Goal: Transaction & Acquisition: Purchase product/service

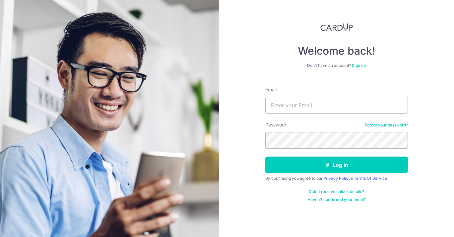
type input "[EMAIL_ADDRESS][DOMAIN_NAME]"
click at [265, 157] on button "Log in" at bounding box center [336, 165] width 143 height 17
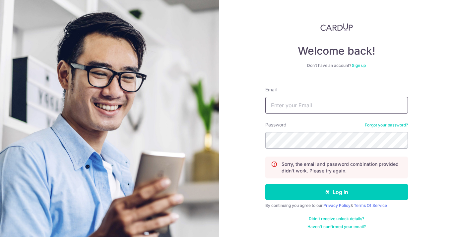
click at [345, 109] on input "Email" at bounding box center [336, 105] width 143 height 17
type input "ttsher@gmail.com"
click at [265, 184] on button "Log in" at bounding box center [336, 192] width 143 height 17
click at [388, 123] on link "Forgot your password?" at bounding box center [386, 125] width 43 height 5
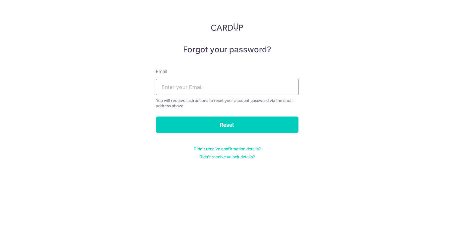
click at [264, 91] on input "text" at bounding box center [227, 87] width 143 height 17
type input "y"
type input "[EMAIL_ADDRESS][DOMAIN_NAME]"
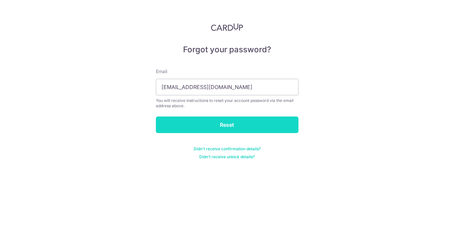
click at [220, 124] on input "Reset" at bounding box center [227, 125] width 143 height 17
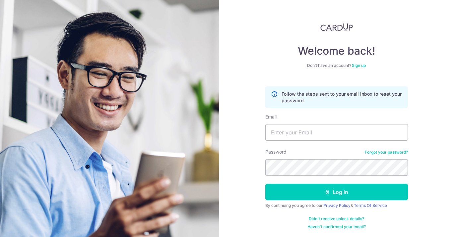
click at [392, 155] on link "Forgot your password?" at bounding box center [386, 152] width 43 height 5
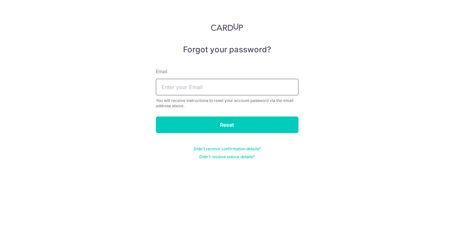
click at [270, 85] on input "text" at bounding box center [227, 87] width 143 height 17
type input "[EMAIL_ADDRESS][DOMAIN_NAME]"
click at [232, 135] on form "Email ttsher@gmail.com You will receive instructions to reset your account pass…" at bounding box center [227, 109] width 143 height 99
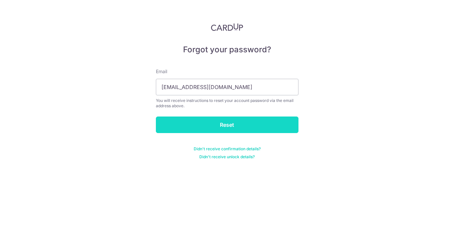
click at [235, 126] on input "Reset" at bounding box center [227, 125] width 143 height 17
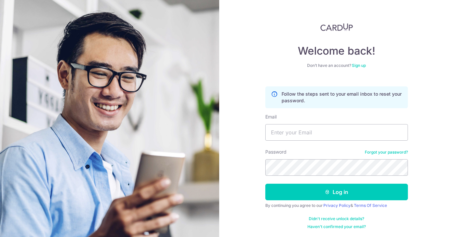
click at [389, 154] on link "Forgot your password?" at bounding box center [386, 152] width 43 height 5
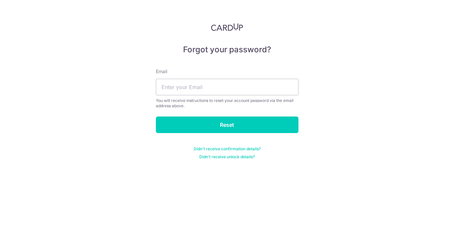
click at [211, 96] on div "Email You will receive instructions to reset your account password via the emai…" at bounding box center [227, 88] width 143 height 40
drag, startPoint x: 209, startPoint y: 88, endPoint x: 209, endPoint y: 94, distance: 6.0
click at [209, 88] on input "text" at bounding box center [227, 87] width 143 height 17
type input "ttsher@gmail.com"
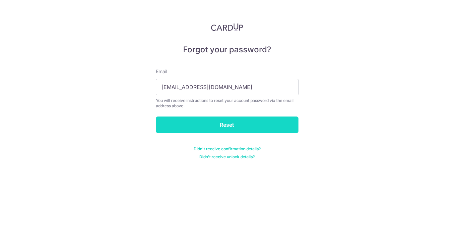
click at [225, 129] on input "Reset" at bounding box center [227, 125] width 143 height 17
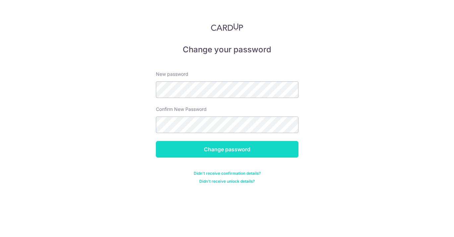
click at [216, 148] on input "Change password" at bounding box center [227, 149] width 143 height 17
click at [239, 153] on input "Change password" at bounding box center [227, 149] width 143 height 17
click at [254, 146] on input "Change password" at bounding box center [227, 149] width 143 height 17
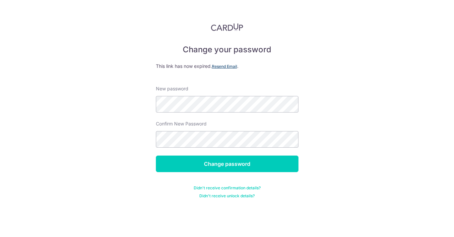
click at [236, 66] on u "Resend Email" at bounding box center [224, 66] width 25 height 5
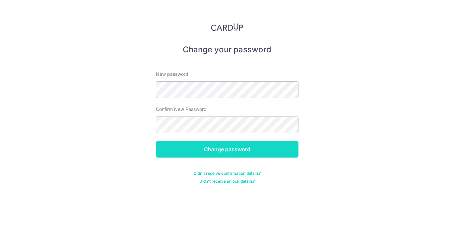
click at [220, 148] on input "Change password" at bounding box center [227, 149] width 143 height 17
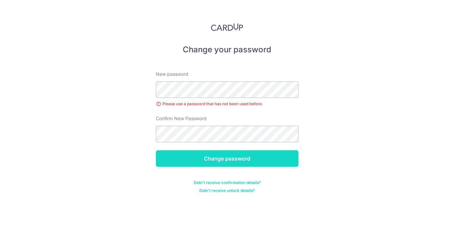
click at [231, 162] on input "Change password" at bounding box center [227, 159] width 143 height 17
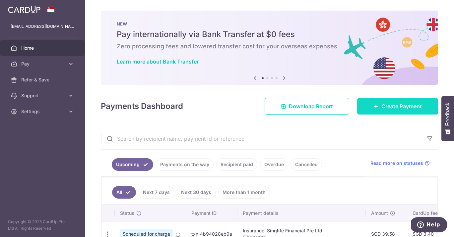
click at [402, 106] on span "Create Payment" at bounding box center [401, 106] width 40 height 8
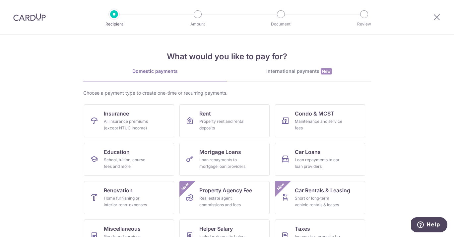
click at [426, 90] on section "What would you like to pay for? Domestic payments International payments New Ch…" at bounding box center [227, 136] width 454 height 203
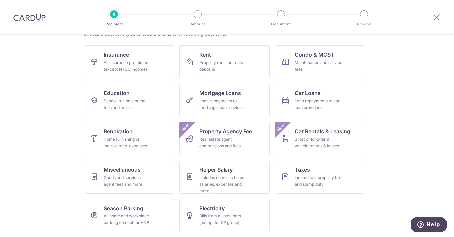
scroll to position [59, 0]
click at [121, 183] on div "Goods and services, agent fees and more" at bounding box center [128, 180] width 48 height 13
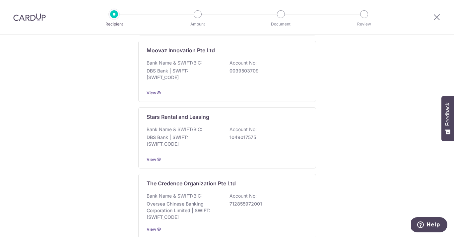
scroll to position [345, 0]
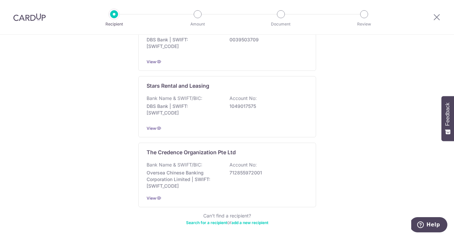
click at [257, 220] on link "add a new recipient" at bounding box center [249, 222] width 37 height 5
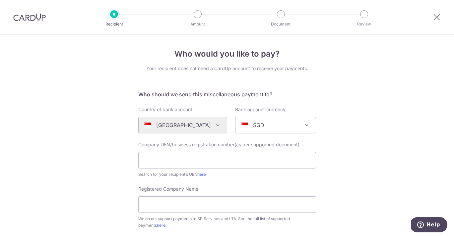
click at [379, 202] on div "Who would you like to pay? Your recipient does not need a CardUp account to rec…" at bounding box center [227, 240] width 454 height 411
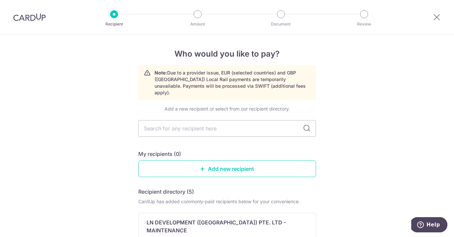
click at [39, 24] on div at bounding box center [29, 17] width 59 height 34
click at [39, 20] on img at bounding box center [29, 17] width 32 height 8
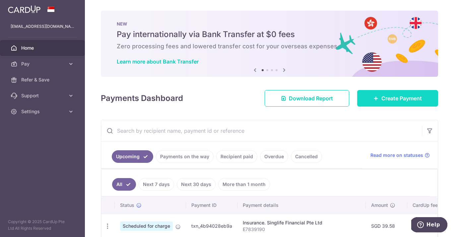
click at [393, 100] on span "Create Payment" at bounding box center [401, 98] width 40 height 8
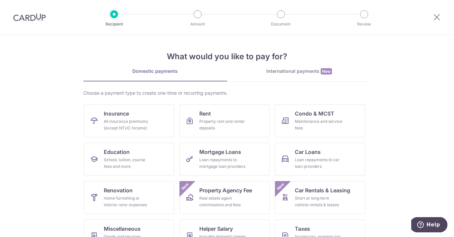
click at [394, 108] on section "What would you like to pay for? Domestic payments International payments New Ch…" at bounding box center [227, 136] width 454 height 203
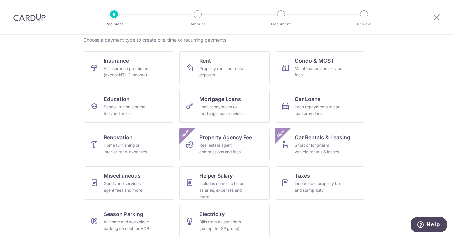
scroll to position [59, 0]
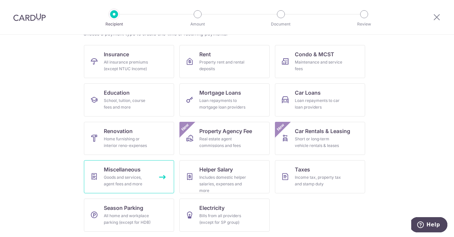
click at [133, 180] on div "Goods and services, agent fees and more" at bounding box center [128, 180] width 48 height 13
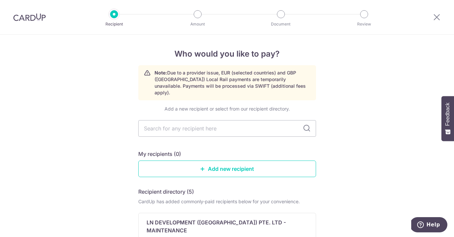
click at [46, 15] on div at bounding box center [29, 17] width 59 height 34
click at [37, 17] on img at bounding box center [29, 17] width 32 height 8
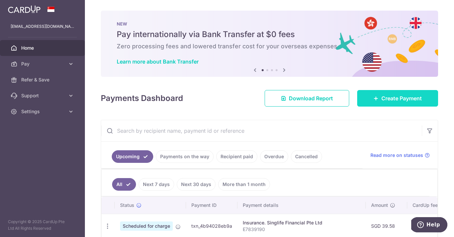
click at [396, 99] on span "Create Payment" at bounding box center [401, 98] width 40 height 8
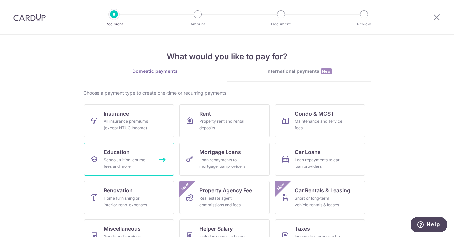
click at [136, 159] on div "School, tuition, course fees and more" at bounding box center [128, 163] width 48 height 13
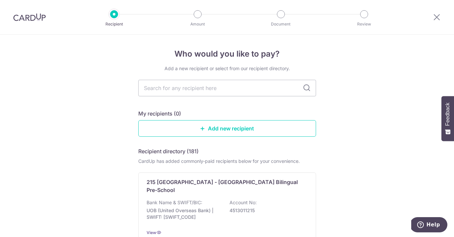
click at [30, 17] on img at bounding box center [29, 17] width 32 height 8
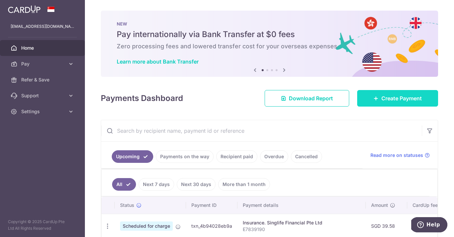
click at [381, 96] on span "Create Payment" at bounding box center [401, 98] width 40 height 8
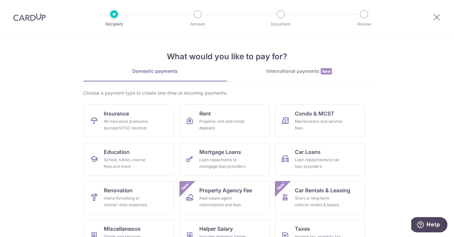
click at [405, 98] on section "What would you like to pay for? Domestic payments International payments New Ch…" at bounding box center [227, 136] width 454 height 203
click at [400, 125] on section "What would you like to pay for? Domestic payments International payments New Ch…" at bounding box center [227, 136] width 454 height 203
